Goal: Task Accomplishment & Management: Use online tool/utility

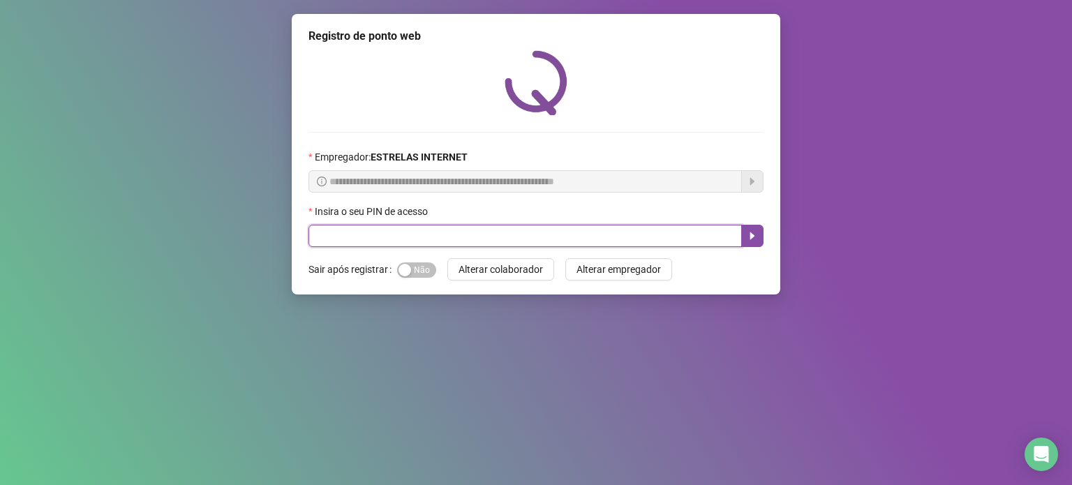
click at [495, 233] on input "text" at bounding box center [526, 236] width 434 height 22
type input "*****"
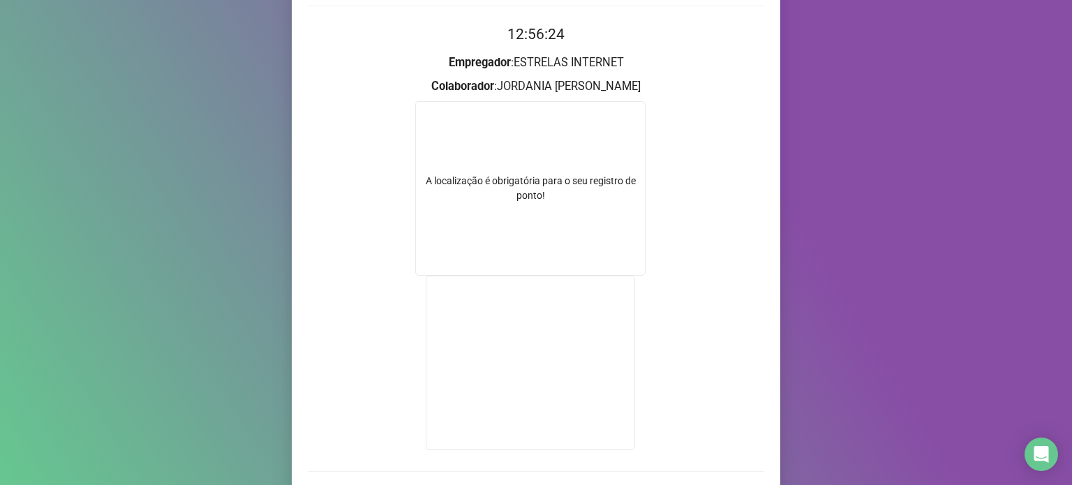
scroll to position [218, 0]
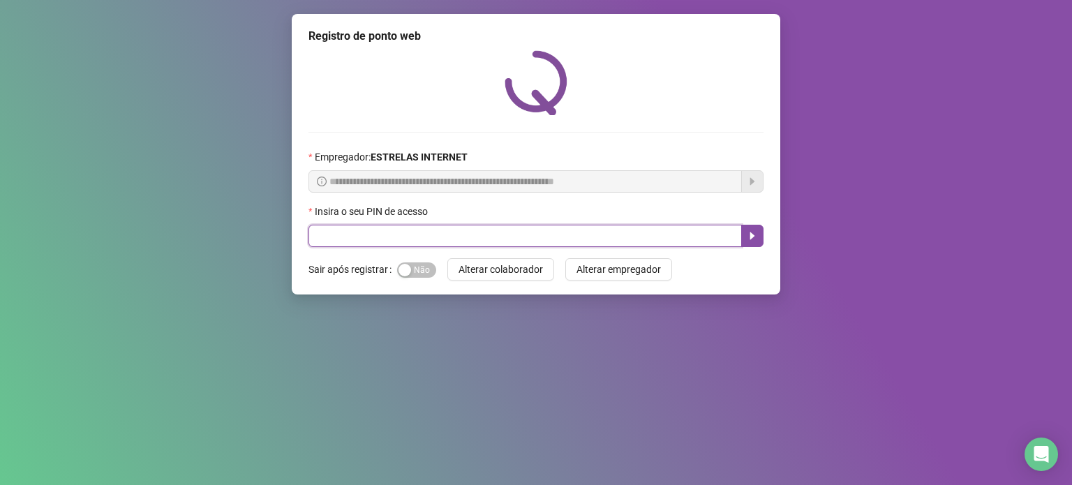
click at [567, 239] on input "text" at bounding box center [526, 236] width 434 height 22
type input "*****"
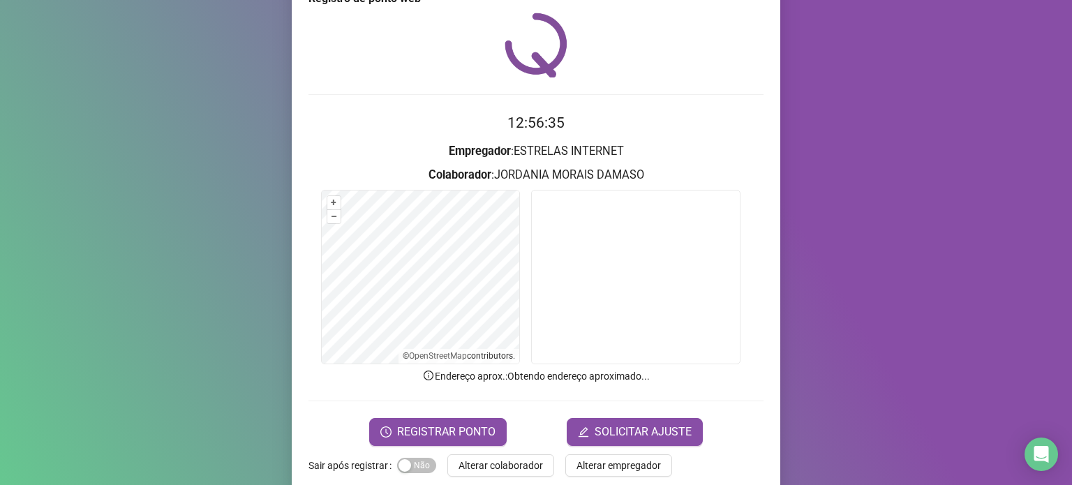
scroll to position [59, 0]
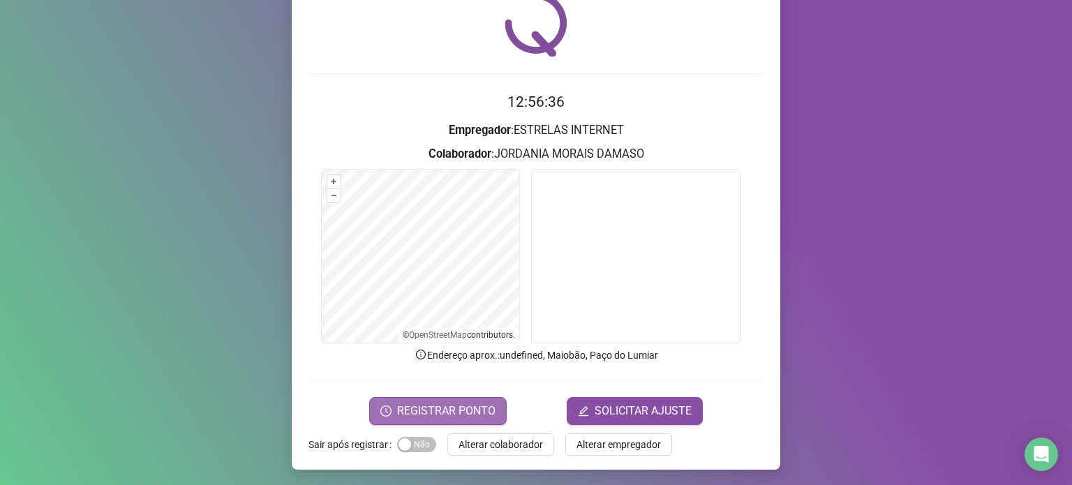
click at [448, 404] on span "REGISTRAR PONTO" at bounding box center [446, 411] width 98 height 17
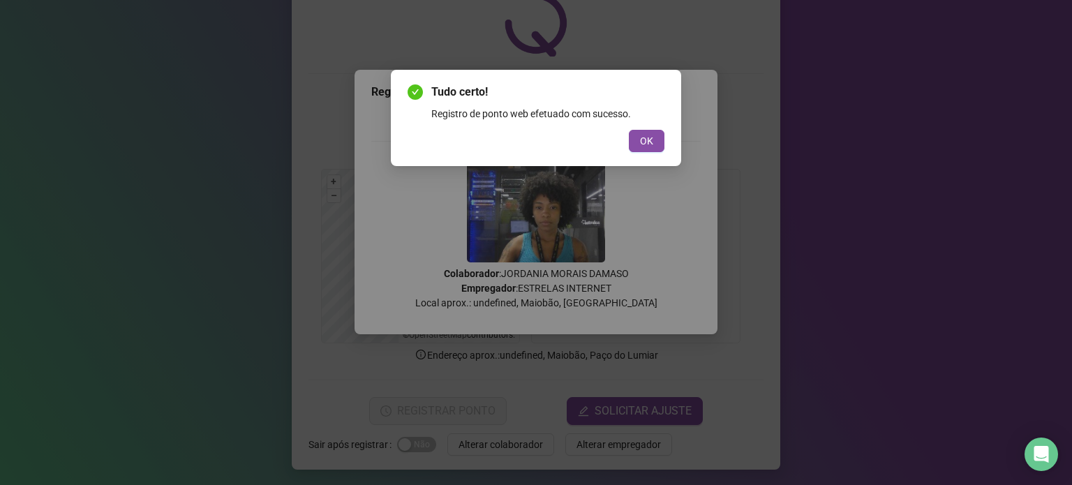
drag, startPoint x: 633, startPoint y: 143, endPoint x: 466, endPoint y: 263, distance: 205.6
click at [632, 142] on button "OK" at bounding box center [647, 141] width 36 height 22
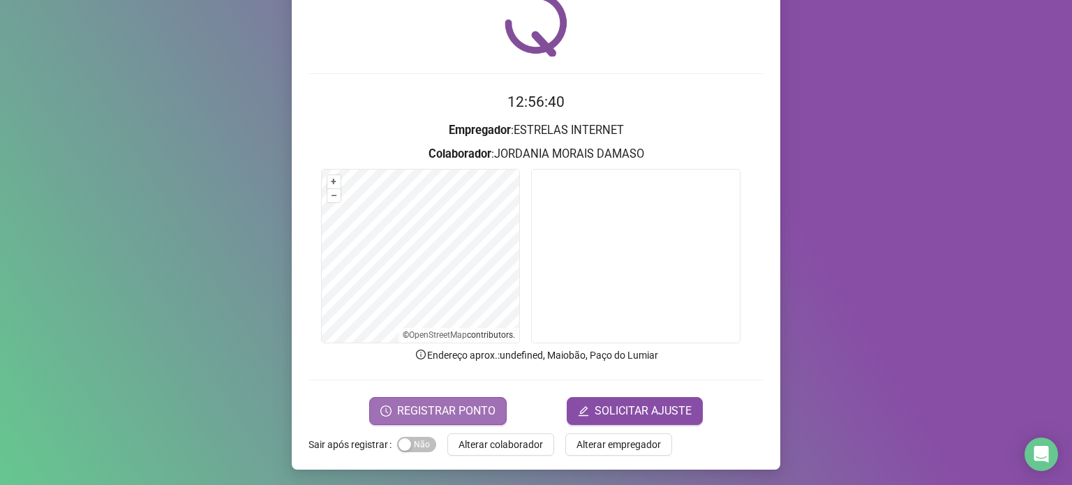
click at [380, 415] on button "REGISTRAR PONTO" at bounding box center [438, 411] width 138 height 28
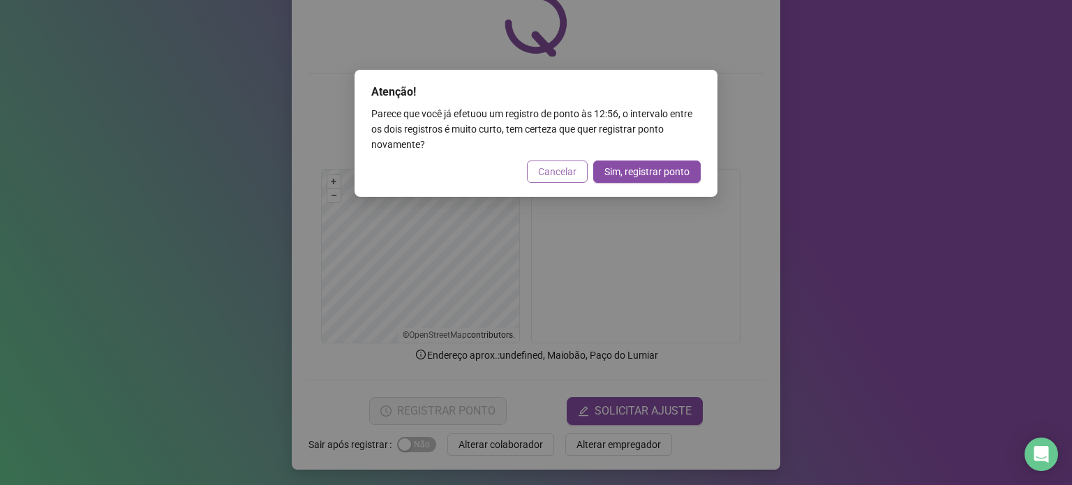
click at [539, 178] on button "Cancelar" at bounding box center [557, 172] width 61 height 22
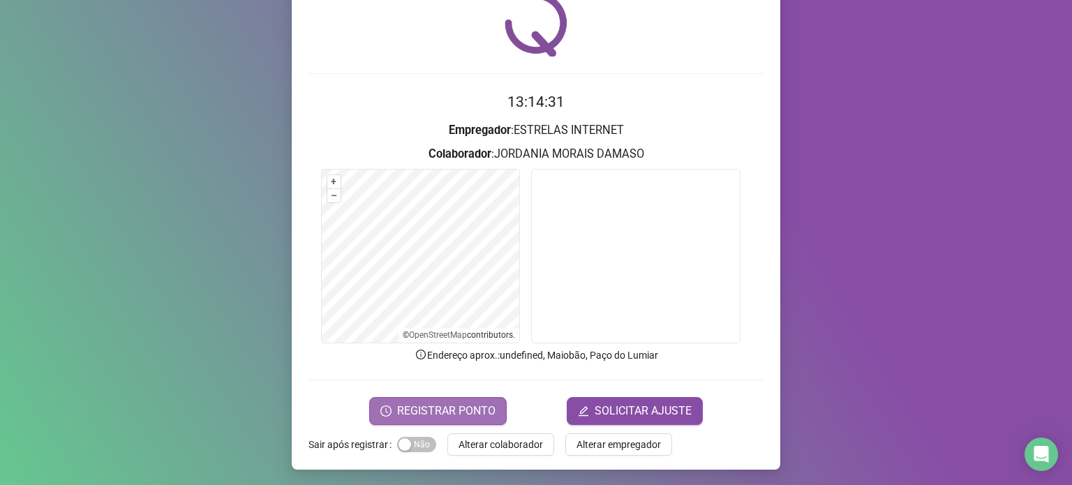
click at [411, 413] on span "REGISTRAR PONTO" at bounding box center [446, 411] width 98 height 17
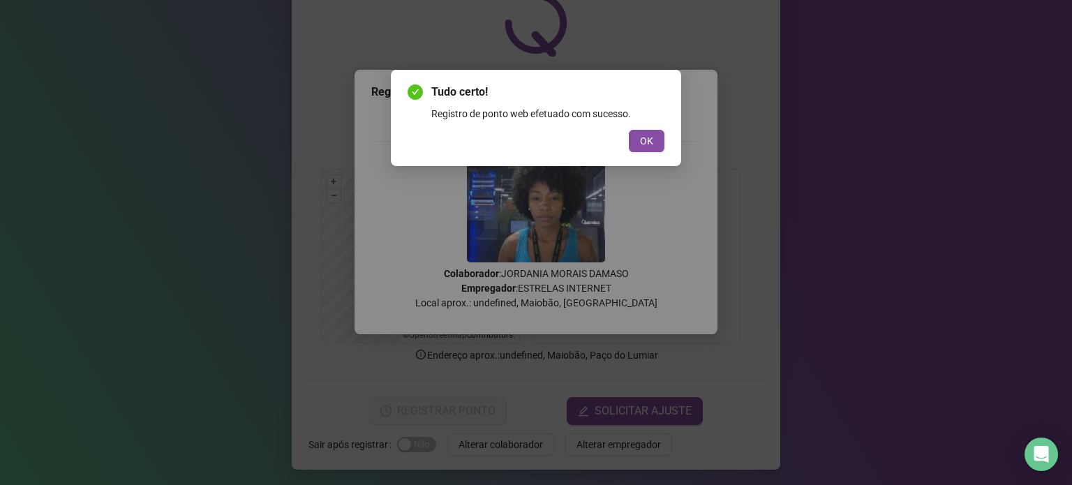
click at [649, 119] on div "Registro de ponto web efetuado com sucesso." at bounding box center [547, 113] width 233 height 15
click at [654, 136] on button "OK" at bounding box center [647, 141] width 36 height 22
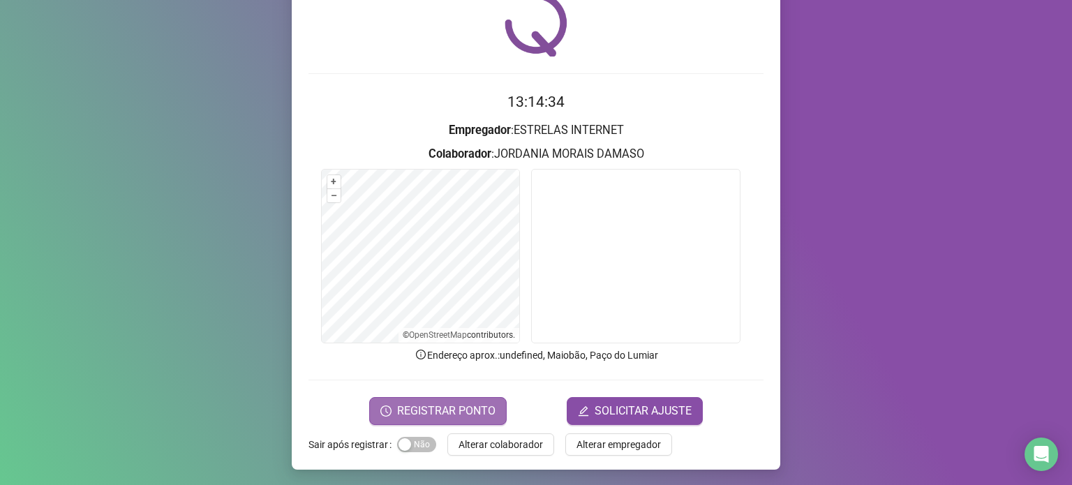
click at [450, 408] on span "REGISTRAR PONTO" at bounding box center [446, 411] width 98 height 17
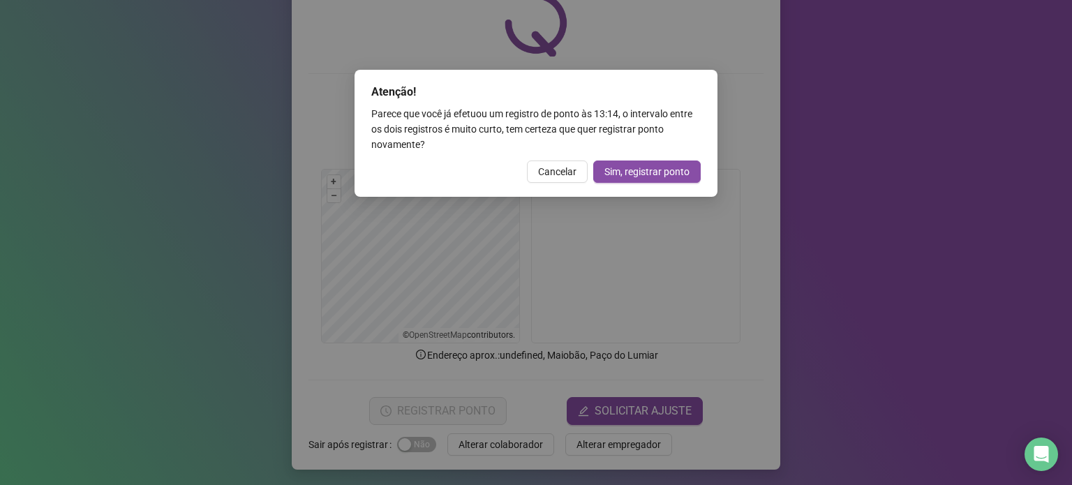
drag, startPoint x: 573, startPoint y: 175, endPoint x: 556, endPoint y: 172, distance: 17.8
click at [564, 174] on span "Cancelar" at bounding box center [557, 171] width 38 height 15
